Goal: Task Accomplishment & Management: Manage account settings

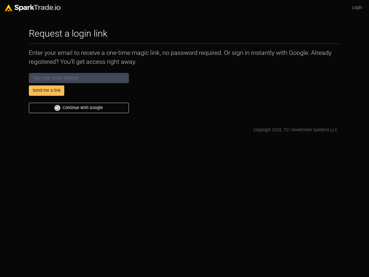
click at [46, 91] on button "Send me a link" at bounding box center [46, 90] width 35 height 10
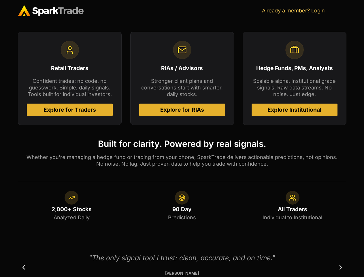
click at [182, 139] on h4 "Built for clarity. Powered by real signals." at bounding box center [182, 143] width 329 height 9
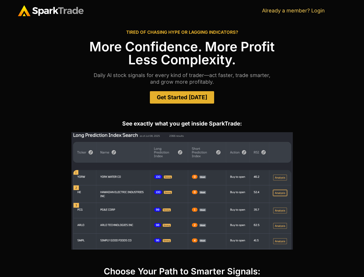
click at [182, 138] on img at bounding box center [181, 190] width 221 height 117
